Goal: Information Seeking & Learning: Learn about a topic

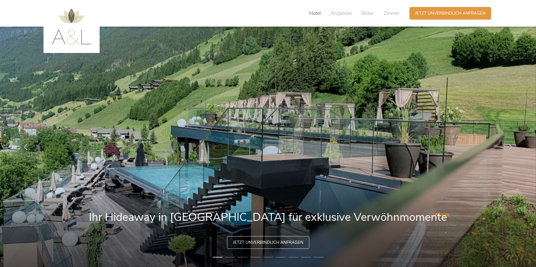
click at [317, 15] on span "Hotel" at bounding box center [315, 13] width 12 height 6
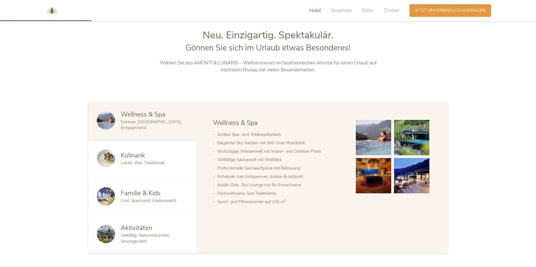
scroll to position [287, 0]
click at [141, 150] on div "Kulinarik Leicht. Vital. Traditionell." at bounding box center [142, 158] width 108 height 38
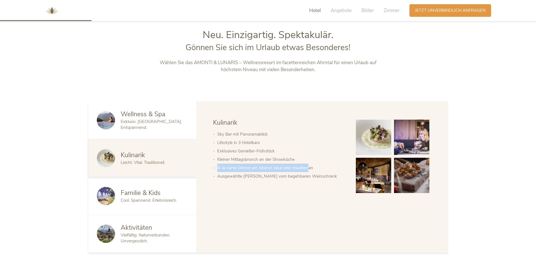
drag, startPoint x: 216, startPoint y: 170, endPoint x: 309, endPoint y: 169, distance: 93.7
click at [309, 169] on ul "Sky Bar mit Panoramablick Lifestyle in 3 Hotelbars Exklusives Genießer-Frühstüc…" at bounding box center [279, 155] width 132 height 51
click at [306, 194] on div "Wellness & Spa Kulinarik Familie & Kids Aktivitäten Kulinarik Sky Bar mit Panor…" at bounding box center [322, 156] width 218 height 76
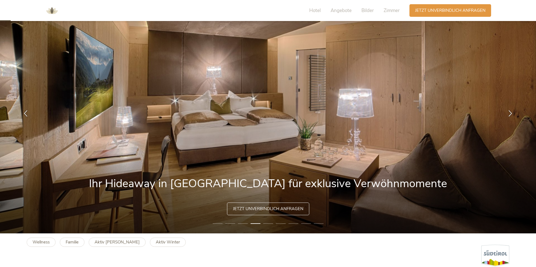
scroll to position [0, 0]
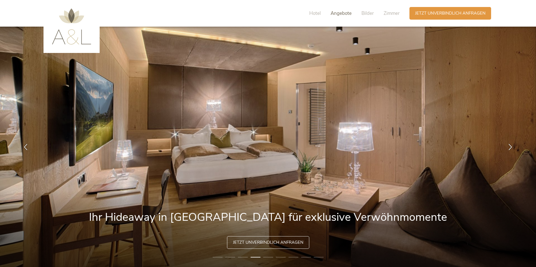
click at [344, 10] on span "Angebote" at bounding box center [341, 13] width 21 height 6
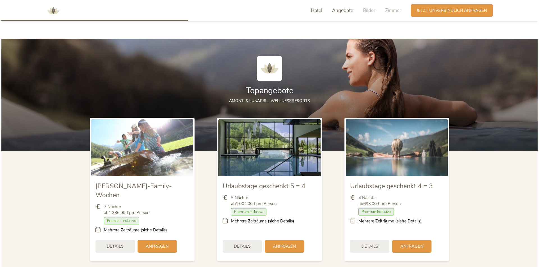
scroll to position [620, 0]
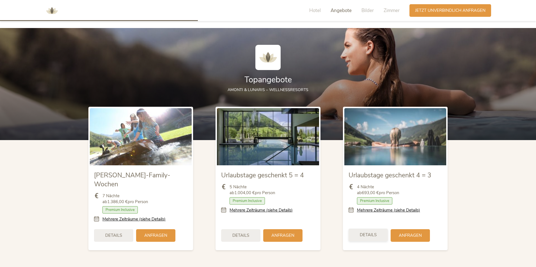
click at [375, 229] on div "Details" at bounding box center [368, 235] width 39 height 13
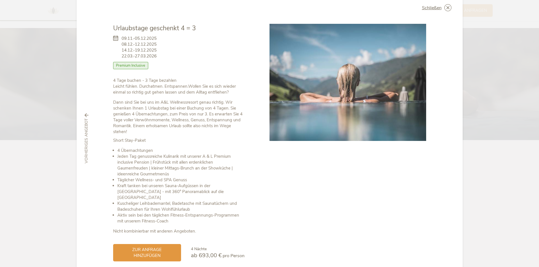
scroll to position [0, 0]
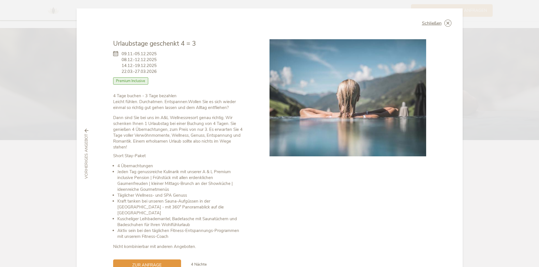
click at [127, 80] on span "Premium Inclusive" at bounding box center [130, 80] width 35 height 7
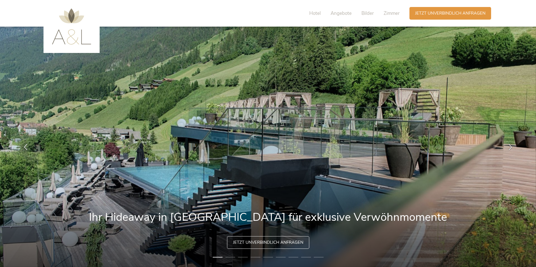
click at [70, 31] on img at bounding box center [71, 26] width 39 height 36
click at [74, 16] on img at bounding box center [71, 26] width 39 height 36
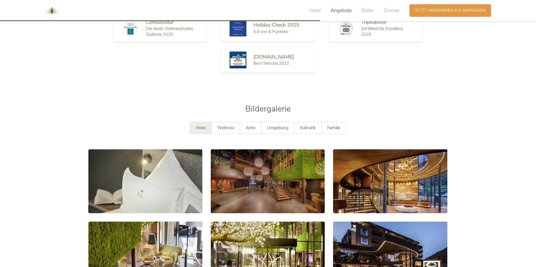
scroll to position [1010, 0]
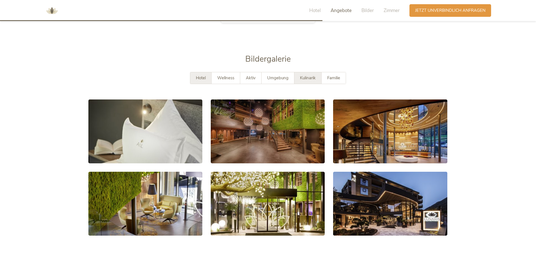
click at [315, 75] on span "Kulinarik" at bounding box center [308, 78] width 16 height 6
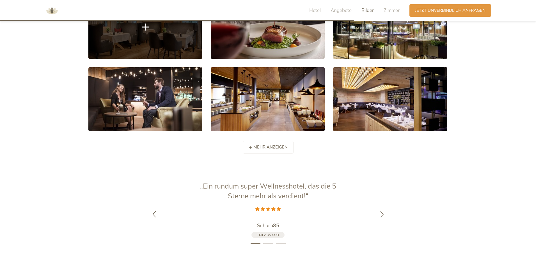
scroll to position [1122, 0]
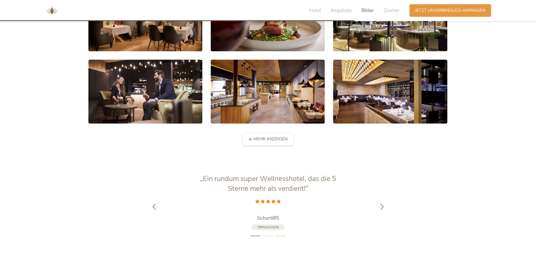
click at [274, 136] on span "mehr anzeigen" at bounding box center [270, 139] width 34 height 6
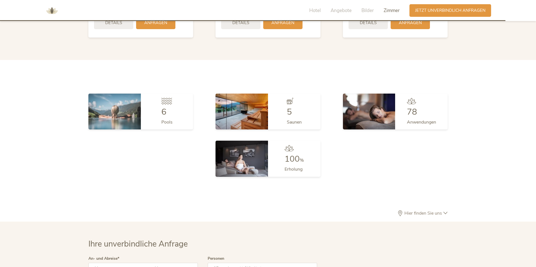
scroll to position [1600, 0]
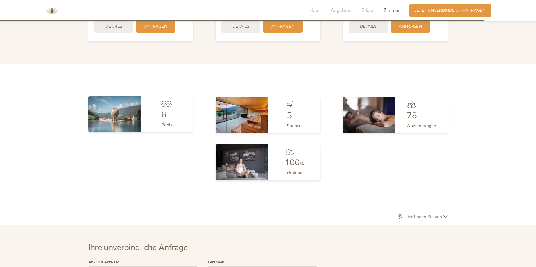
click at [160, 98] on div "6 Pools" at bounding box center [167, 115] width 52 height 36
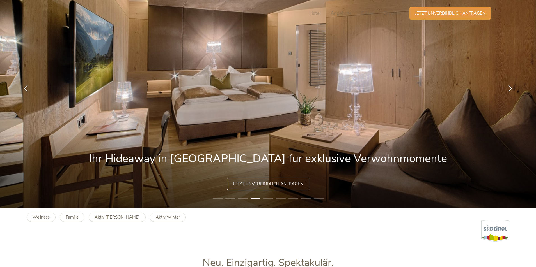
scroll to position [0, 0]
